Goal: Find contact information: Find contact information

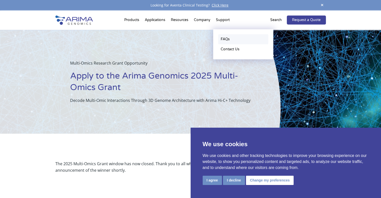
click at [226, 40] on link "FAQs" at bounding box center [243, 39] width 50 height 10
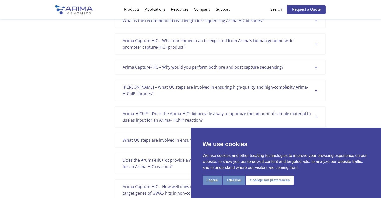
scroll to position [342, 0]
click at [211, 181] on button "I agree" at bounding box center [212, 180] width 19 height 9
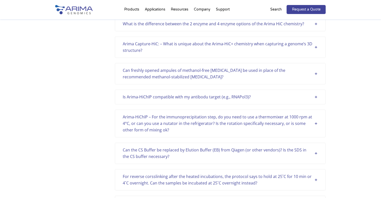
scroll to position [725, 0]
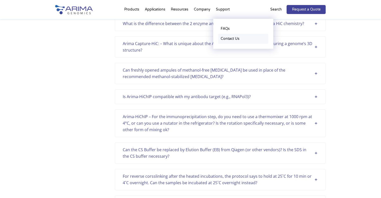
click at [226, 39] on link "Contact Us" at bounding box center [243, 39] width 50 height 10
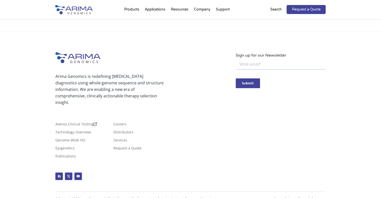
scroll to position [279, 0]
